Goal: Book appointment/travel/reservation

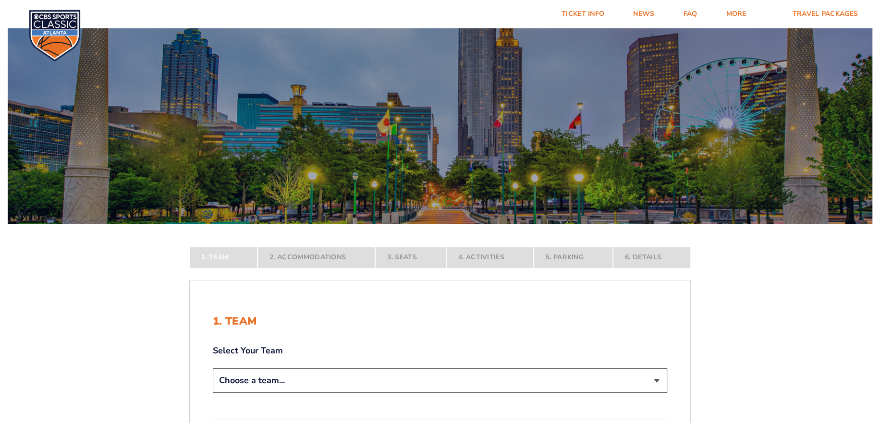
click at [293, 381] on select "Choose a team... [US_STATE] Wildcats [US_STATE] State Buckeyes [US_STATE] Tar H…" at bounding box center [440, 381] width 455 height 25
select select "12956"
click at [213, 393] on select "Choose a team... [US_STATE] Wildcats [US_STATE] State Buckeyes [US_STATE] Tar H…" at bounding box center [440, 381] width 455 height 25
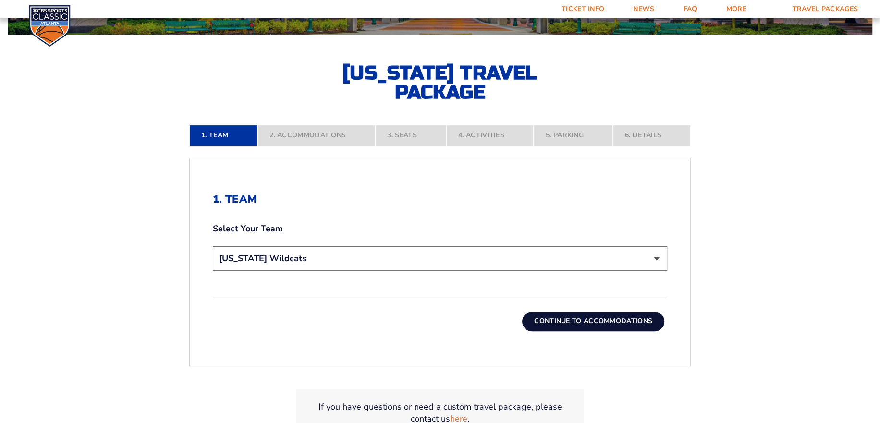
scroll to position [192, 0]
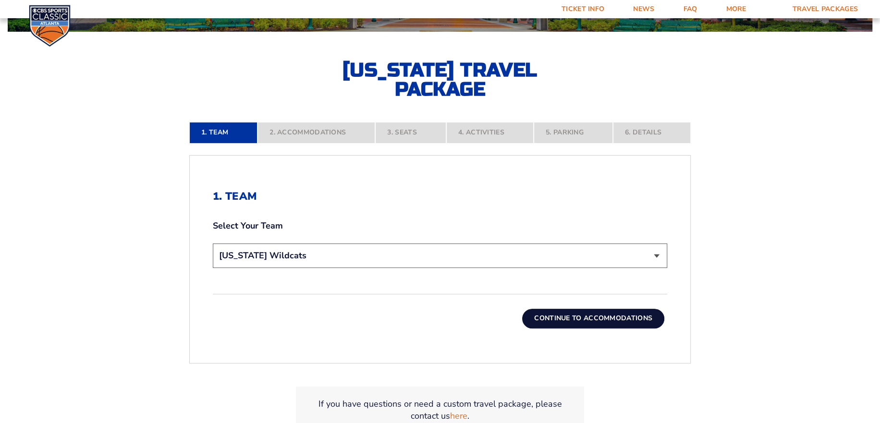
click at [549, 318] on button "Continue To Accommodations" at bounding box center [593, 318] width 142 height 19
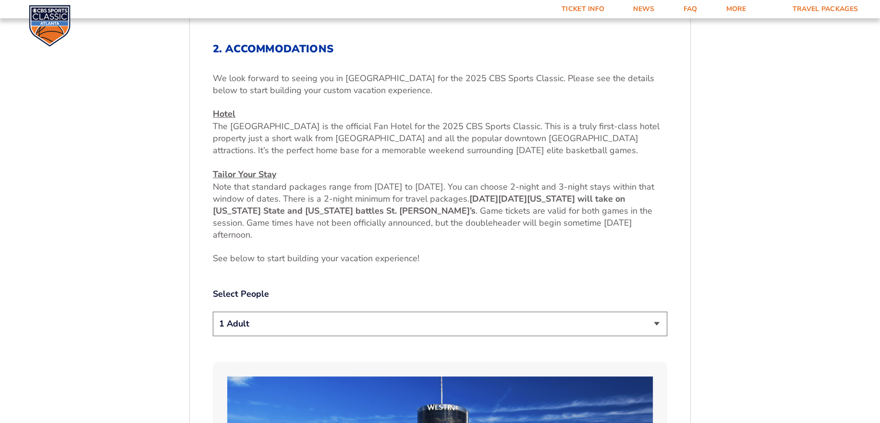
scroll to position [344, 0]
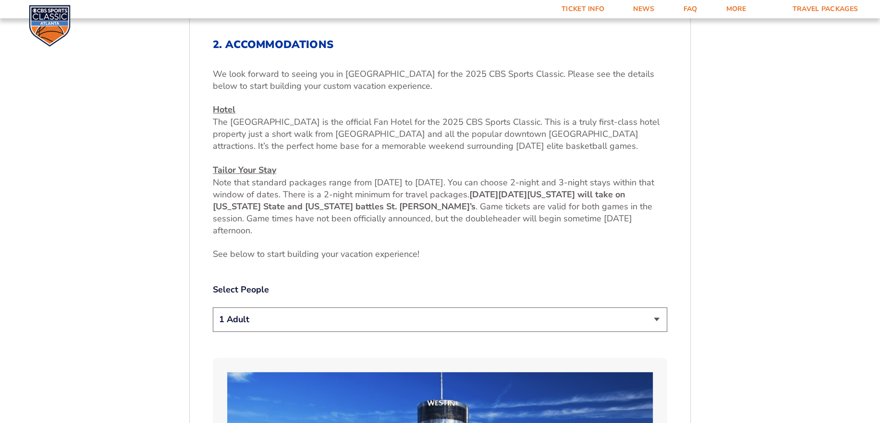
click at [300, 323] on select "1 Adult 2 Adults 3 Adults 4 Adults 2 Adults + 1 Child 2 Adults + 2 Children 2 A…" at bounding box center [440, 319] width 455 height 25
select select "2 Adults"
click at [213, 307] on select "1 Adult 2 Adults 3 Adults 4 Adults 2 Adults + 1 Child 2 Adults + 2 Children 2 A…" at bounding box center [440, 319] width 455 height 25
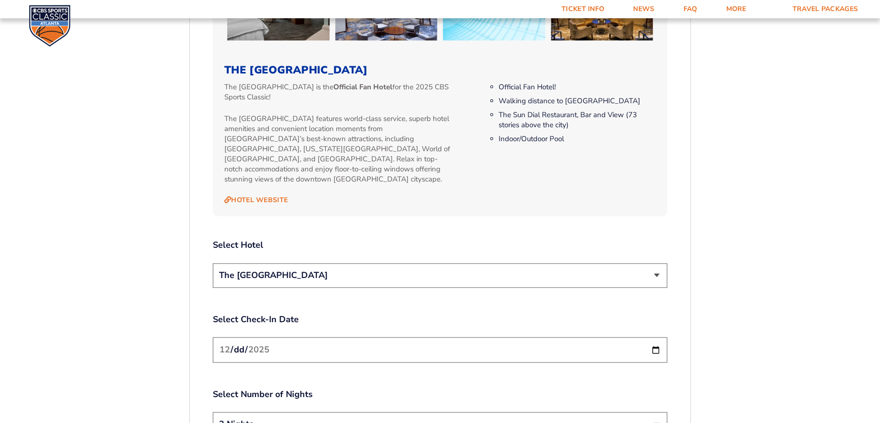
scroll to position [1017, 0]
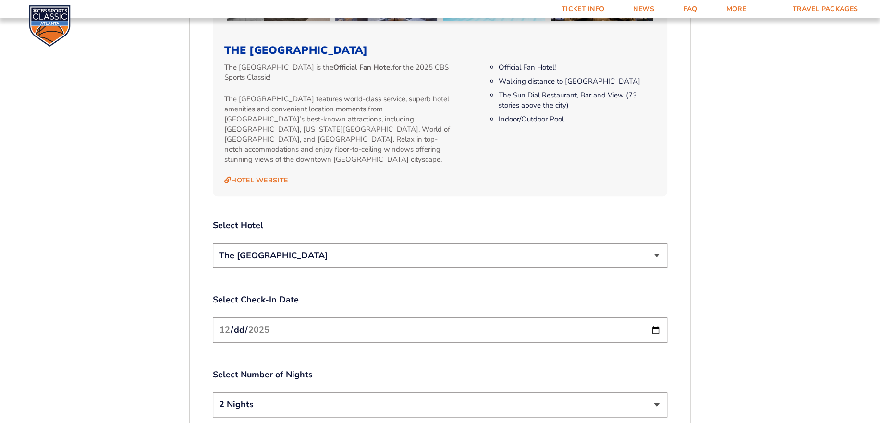
click at [392, 246] on select "The [GEOGRAPHIC_DATA]" at bounding box center [440, 256] width 455 height 25
click at [392, 247] on select "The [GEOGRAPHIC_DATA]" at bounding box center [440, 256] width 455 height 25
click at [354, 319] on input "[DATE]" at bounding box center [440, 330] width 455 height 25
click at [356, 318] on input "[DATE]" at bounding box center [440, 330] width 455 height 25
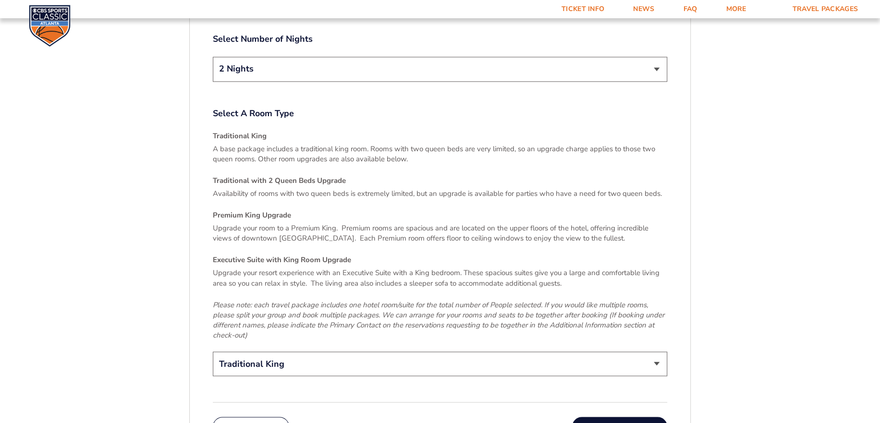
scroll to position [1353, 0]
click at [372, 353] on select "Traditional King Traditional with 2 Queen Beds Upgrade (+$45 per night) Premium…" at bounding box center [440, 363] width 455 height 25
select select "Traditional with 2 Queen Beds Upgrade"
click at [213, 351] on select "Traditional King Traditional with 2 Queen Beds Upgrade (+$45 per night) Premium…" at bounding box center [440, 363] width 455 height 25
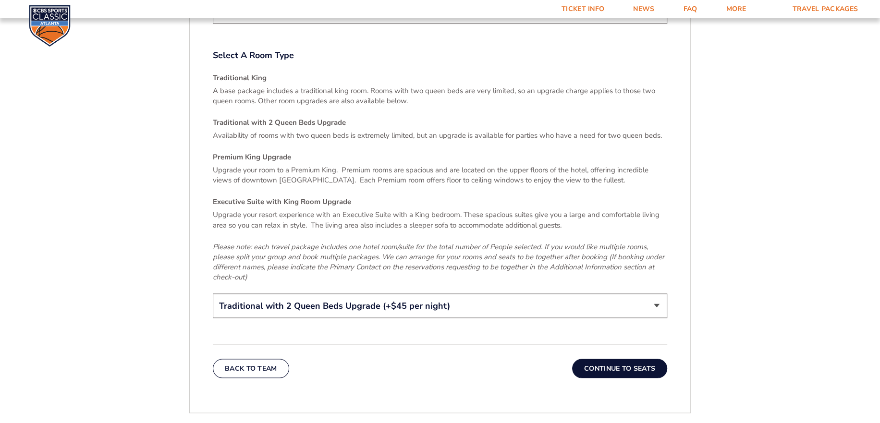
scroll to position [1449, 0]
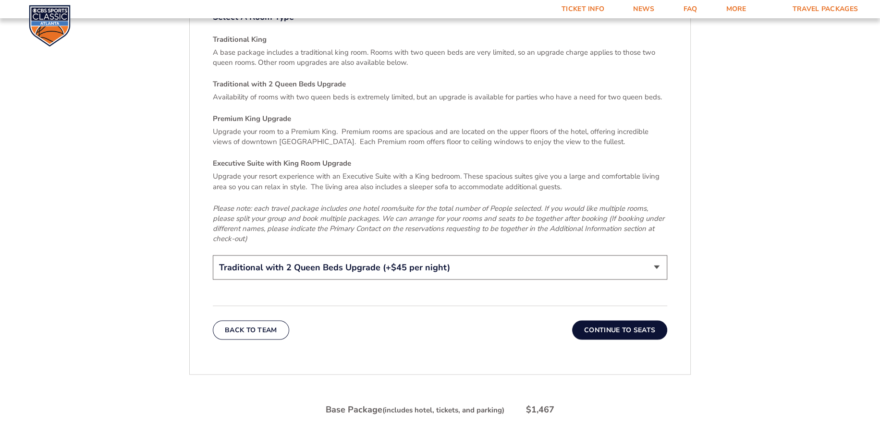
click at [611, 323] on button "Continue To Seats" at bounding box center [619, 329] width 95 height 19
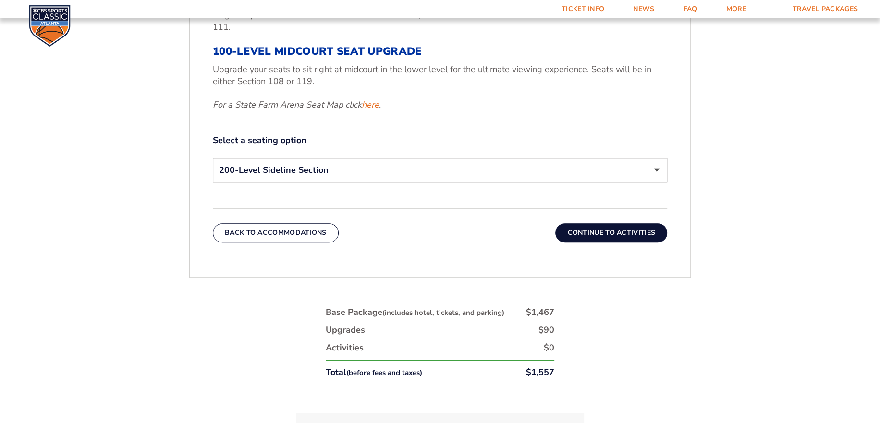
scroll to position [488, 0]
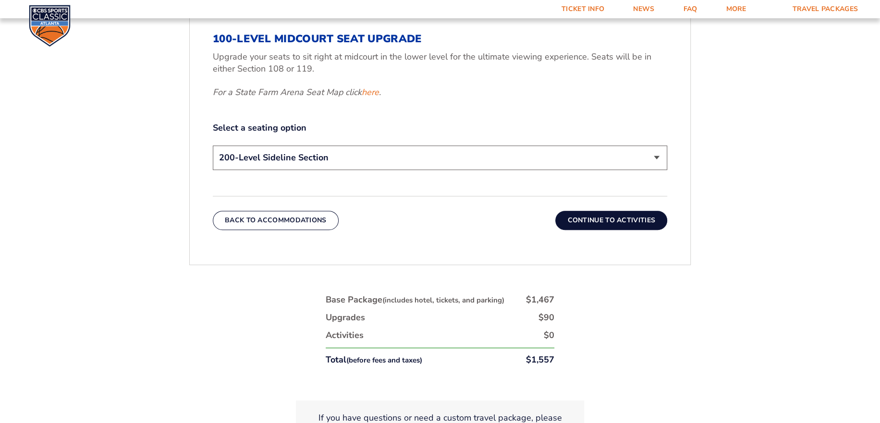
click at [610, 221] on button "Continue To Activities" at bounding box center [611, 220] width 112 height 19
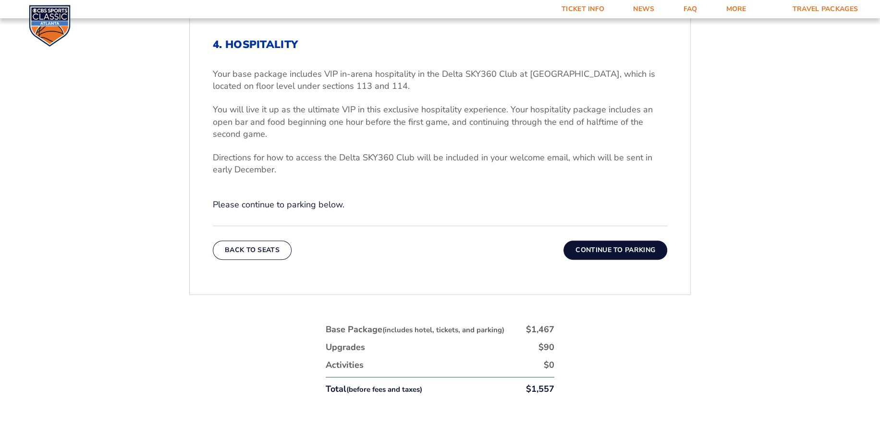
click at [603, 255] on button "Continue To Parking" at bounding box center [616, 250] width 104 height 19
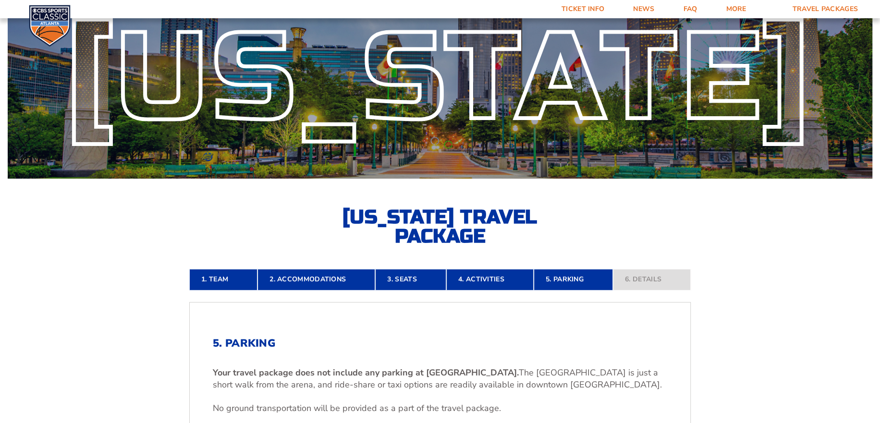
scroll to position [0, 0]
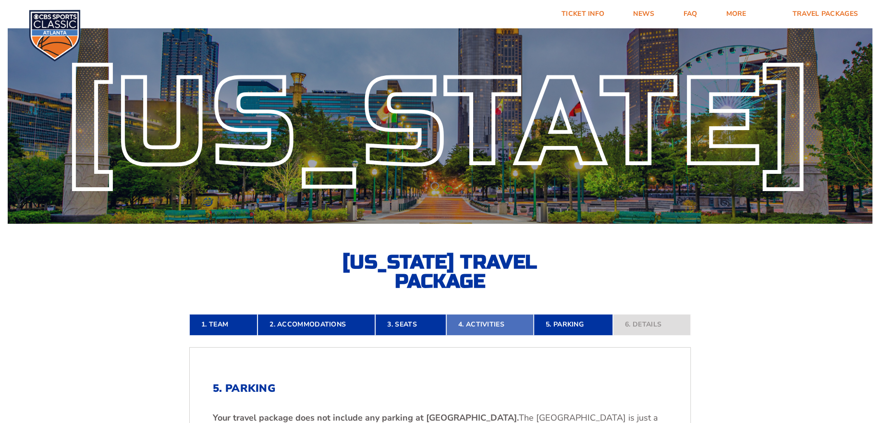
click at [472, 319] on link "4. Activities" at bounding box center [489, 324] width 87 height 21
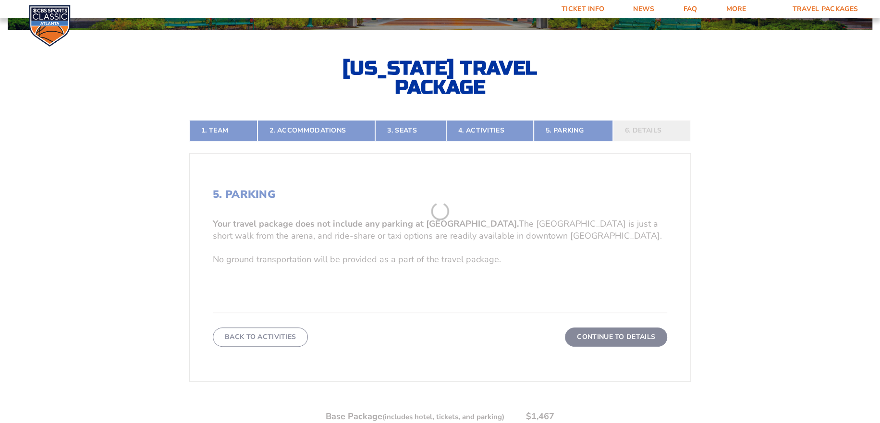
scroll to position [200, 0]
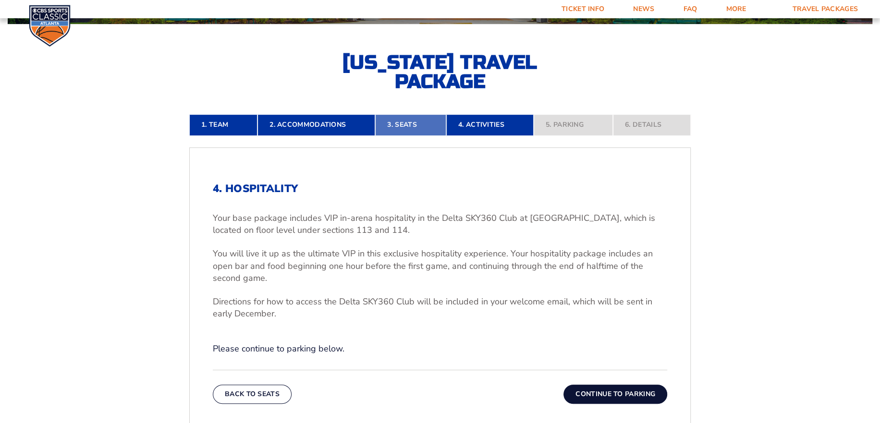
click at [421, 122] on link "3. Seats" at bounding box center [410, 124] width 71 height 21
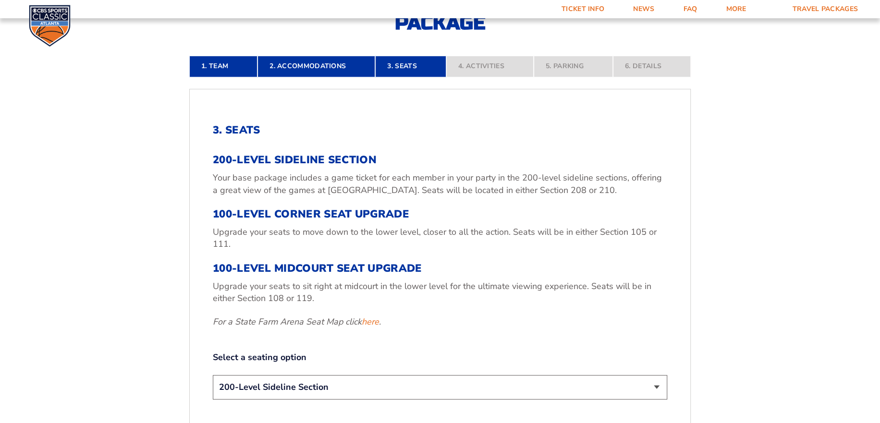
scroll to position [296, 0]
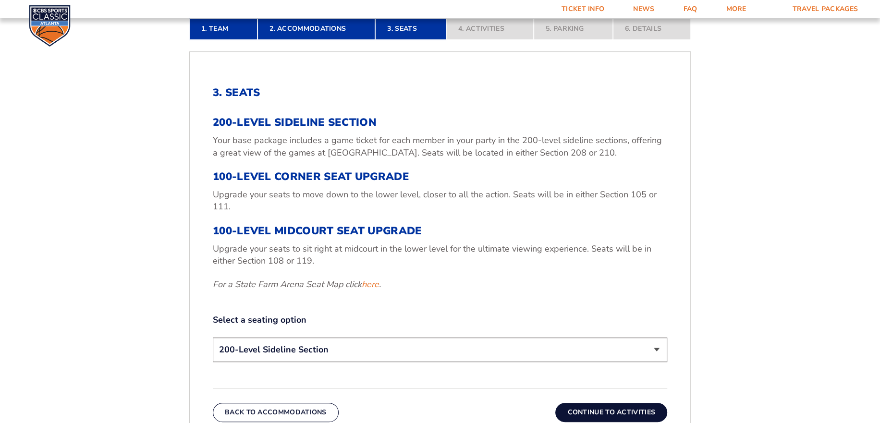
click at [446, 341] on select "200-Level Sideline Section 100-Level Corner Seat Upgrade (+$120 per person) 100…" at bounding box center [440, 350] width 455 height 25
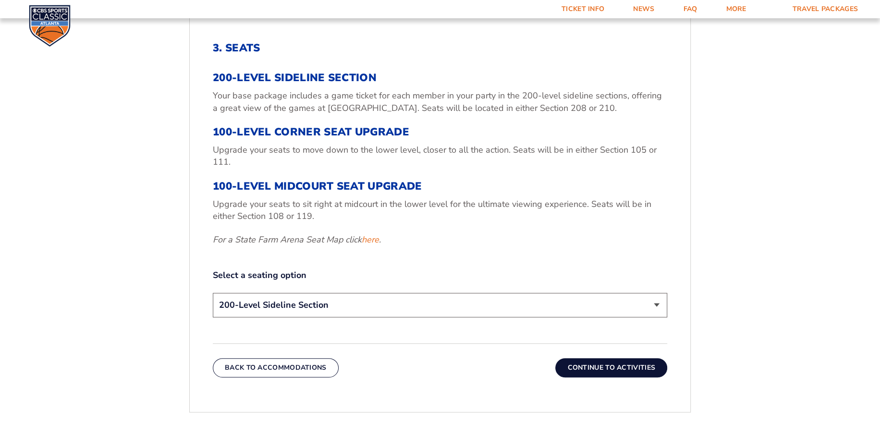
scroll to position [344, 0]
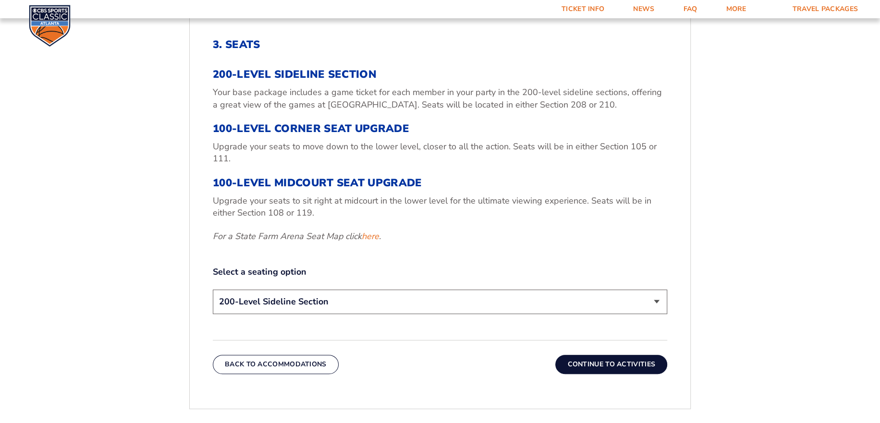
click at [480, 299] on select "200-Level Sideline Section 100-Level Corner Seat Upgrade (+$120 per person) 100…" at bounding box center [440, 302] width 455 height 25
click at [479, 302] on select "200-Level Sideline Section 100-Level Corner Seat Upgrade (+$120 per person) 100…" at bounding box center [440, 302] width 455 height 25
